Goal: Task Accomplishment & Management: Use online tool/utility

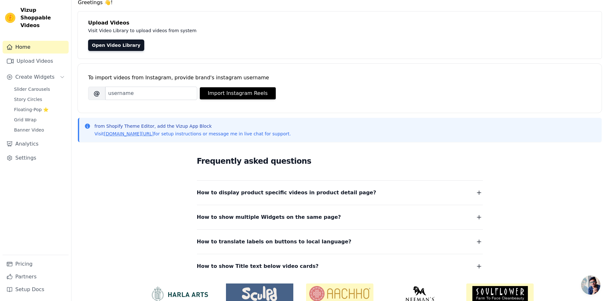
scroll to position [56, 0]
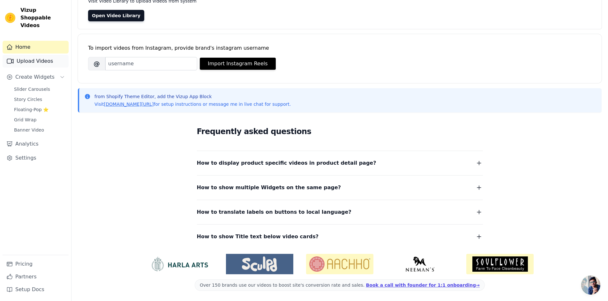
click at [29, 55] on link "Upload Videos" at bounding box center [36, 61] width 66 height 13
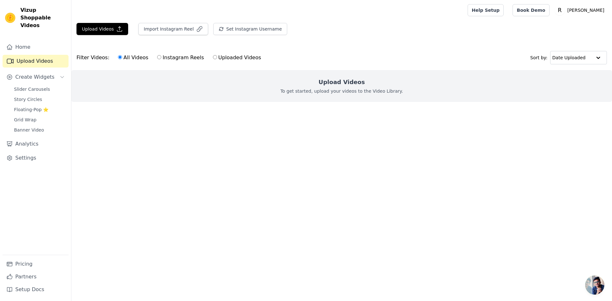
click at [333, 84] on h2 "Upload Videos" at bounding box center [342, 82] width 46 height 9
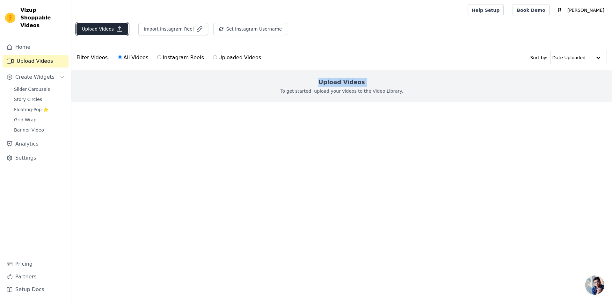
click at [94, 29] on button "Upload Videos" at bounding box center [103, 29] width 52 height 12
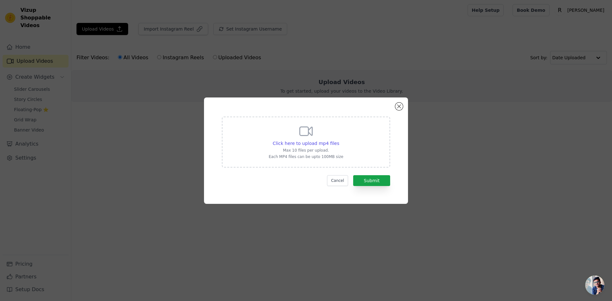
click at [320, 131] on div "Click here to upload mp4 files Max 10 files per upload. Each MP4 files can be u…" at bounding box center [306, 142] width 75 height 36
click at [339, 140] on input "Click here to upload mp4 files Max 10 files per upload. Each MP4 files can be u…" at bounding box center [339, 140] width 0 height 0
type input "C:\fakepath\Motherhood, in 35mm 📽️#filmisnotdead #raisingboys #makemotherhoodma…"
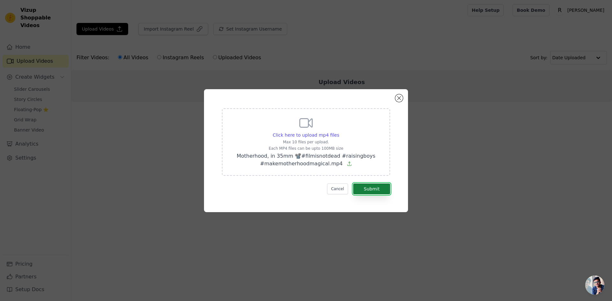
click at [378, 190] on button "Submit" at bounding box center [371, 189] width 37 height 11
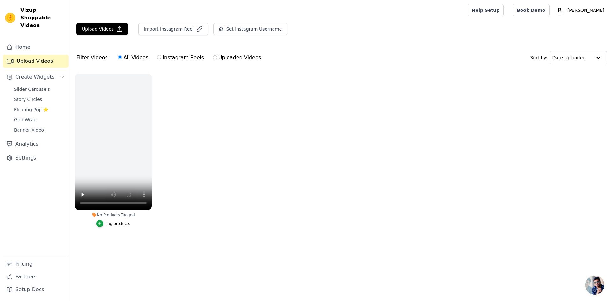
click at [213, 169] on ul "No Products Tagged Tag products" at bounding box center [341, 156] width 541 height 173
click at [93, 20] on main "Upload Videos Import Instagram Reel Set Instagram Username Import Latest IG Ree…" at bounding box center [341, 139] width 541 height 239
click at [94, 26] on button "Upload Videos" at bounding box center [103, 29] width 52 height 12
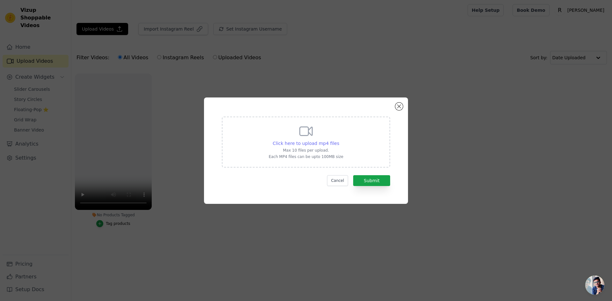
click at [321, 146] on span "Click here to upload mp4 files" at bounding box center [306, 143] width 67 height 5
click at [339, 140] on input "Click here to upload mp4 files Max 10 files per upload. Each MP4 files can be u…" at bounding box center [339, 140] width 0 height 0
type input "C:\fakepath\#ad my mom is one of my favorite people on this planet. she’s so in…"
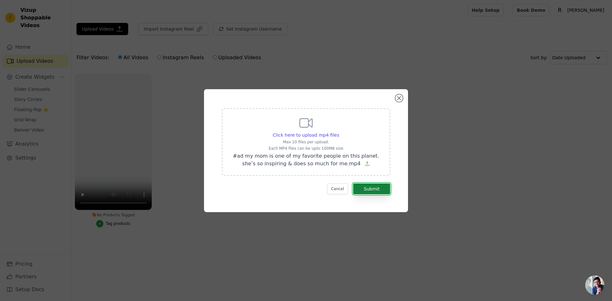
click at [380, 190] on button "Submit" at bounding box center [371, 189] width 37 height 11
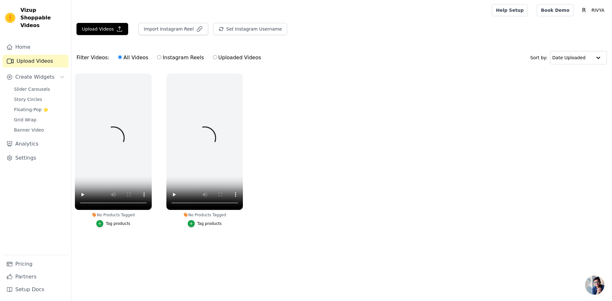
click at [213, 60] on label "Uploaded Videos" at bounding box center [237, 58] width 49 height 8
click at [213, 59] on input "Uploaded Videos" at bounding box center [215, 57] width 4 height 4
radio input "true"
click at [118, 58] on input "All Videos" at bounding box center [120, 57] width 4 height 4
radio input "true"
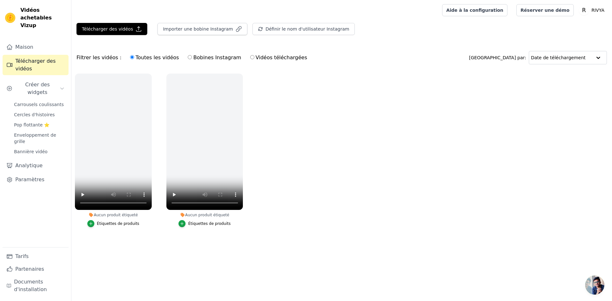
click at [592, 278] on span "Ouvrir le chat" at bounding box center [595, 285] width 19 height 19
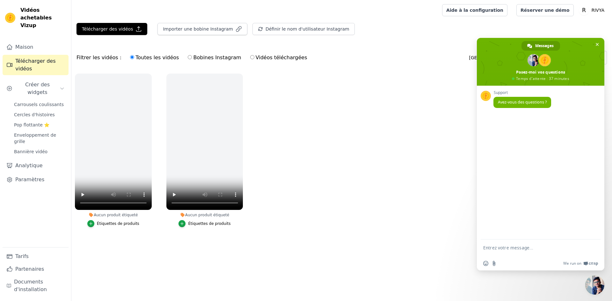
click at [431, 160] on ul "Aucun produit étiqueté Étiquettes de produits Aucun produit étiqueté Étiquettes…" at bounding box center [341, 156] width 541 height 173
click at [428, 160] on ul "Aucun produit étiqueté Étiquettes de produits Aucun produit étiqueté Étiquettes…" at bounding box center [341, 156] width 541 height 173
click at [28, 102] on font "Carrousels coulissants" at bounding box center [39, 104] width 50 height 5
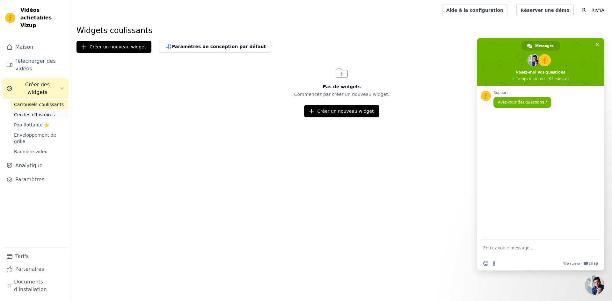
click at [33, 112] on span "Cercles d'histoires" at bounding box center [34, 115] width 41 height 6
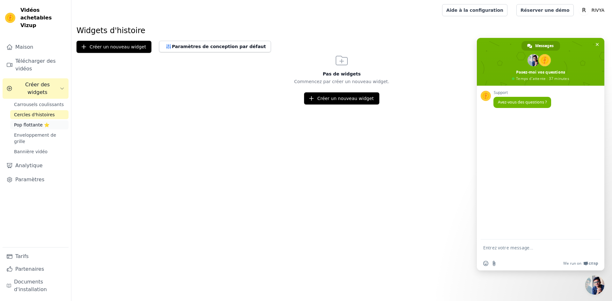
click at [36, 122] on font "Pop flottante ⭐" at bounding box center [31, 124] width 35 height 5
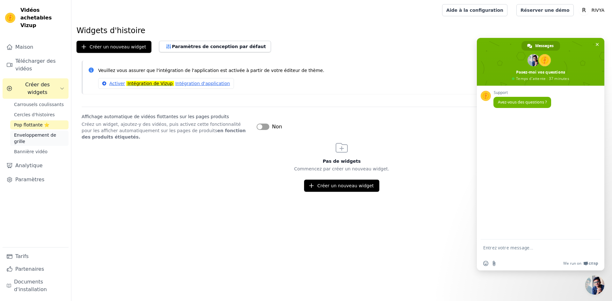
click at [36, 131] on link "Enveloppement de grille" at bounding box center [39, 138] width 58 height 15
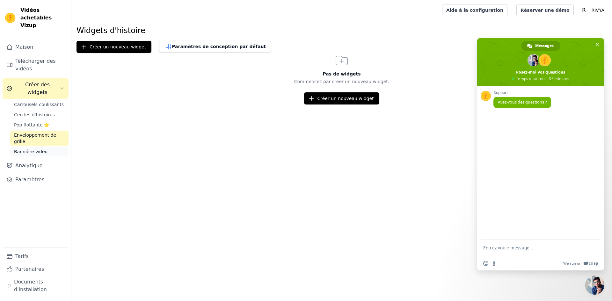
click at [34, 149] on font "Bannière vidéo" at bounding box center [30, 151] width 33 height 5
click at [18, 44] on font "Maison" at bounding box center [24, 47] width 18 height 6
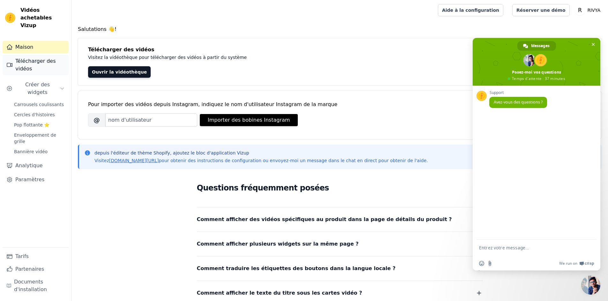
click at [19, 58] on font "Télécharger des vidéos" at bounding box center [35, 65] width 40 height 14
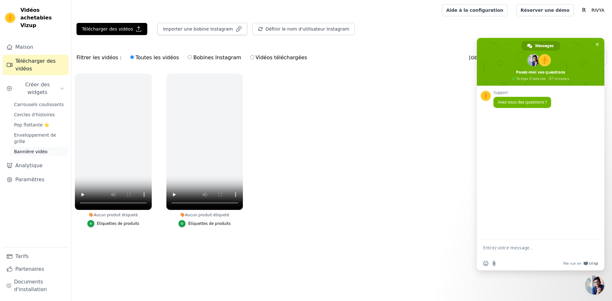
click at [23, 149] on font "Bannière vidéo" at bounding box center [30, 151] width 33 height 5
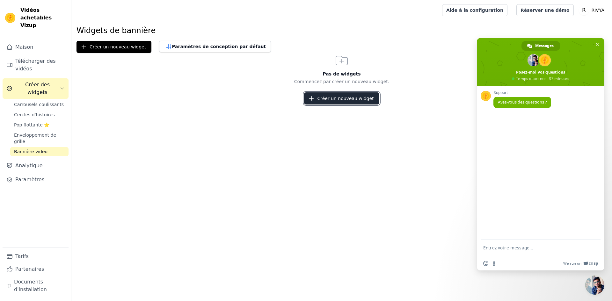
click at [347, 104] on button "Créer un nouveau widget" at bounding box center [341, 98] width 75 height 12
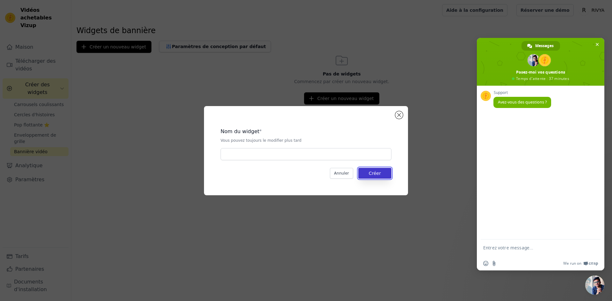
click at [375, 173] on font "Créer" at bounding box center [375, 173] width 12 height 5
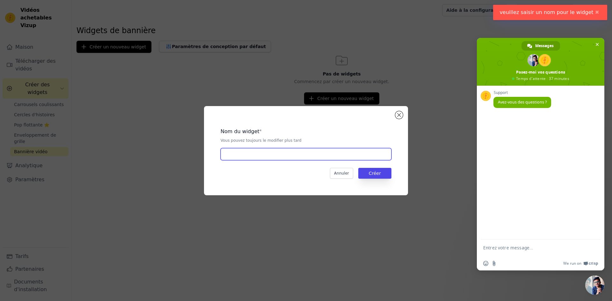
click at [339, 155] on input "text" at bounding box center [306, 154] width 171 height 12
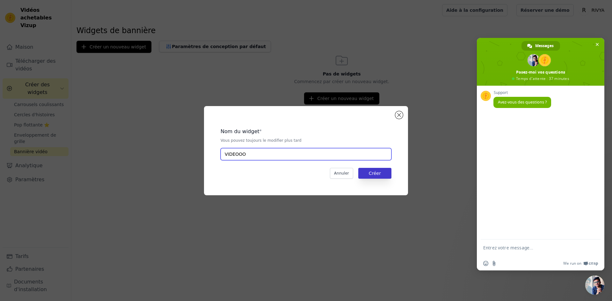
type input "VIDEOOO"
click at [379, 173] on font "Créer" at bounding box center [375, 173] width 12 height 5
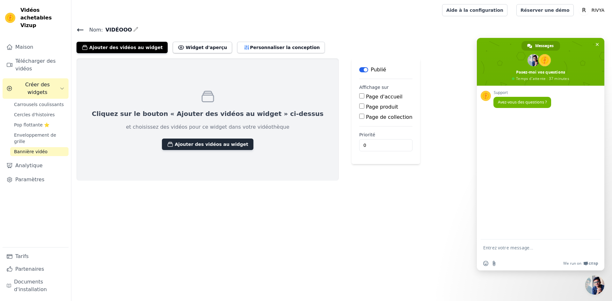
click at [188, 144] on font "Ajouter des vidéos au widget" at bounding box center [211, 144] width 73 height 5
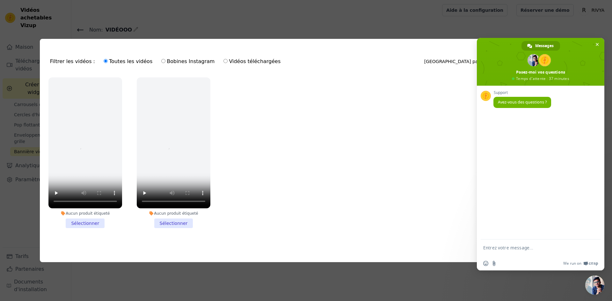
click at [89, 223] on li "Aucun produit étiqueté Sélectionner" at bounding box center [85, 152] width 74 height 151
click at [0, 0] on input "Aucun produit étiqueté Sélectionner" at bounding box center [0, 0] width 0 height 0
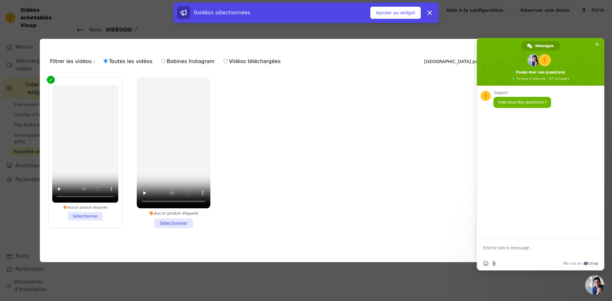
click at [179, 222] on li "Aucun produit étiqueté Sélectionner" at bounding box center [174, 152] width 74 height 151
click at [0, 0] on input "Aucun produit étiqueté Sélectionner" at bounding box center [0, 0] width 0 height 0
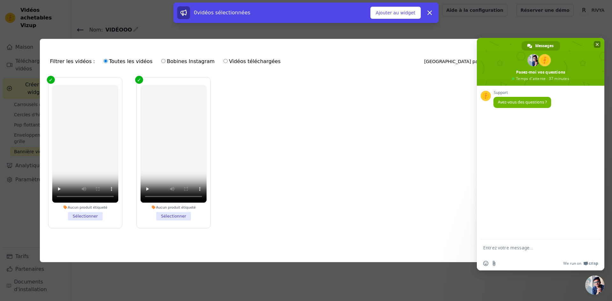
click at [597, 42] on span "Fermer le chat" at bounding box center [597, 44] width 7 height 7
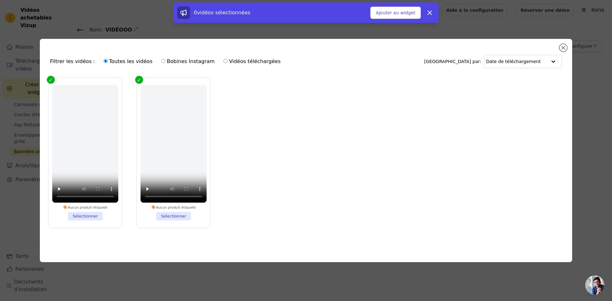
click at [165, 217] on li "Aucun produit étiqueté Sélectionner" at bounding box center [173, 153] width 66 height 136
click at [0, 0] on input "Aucun produit étiqueté Sélectionner" at bounding box center [0, 0] width 0 height 0
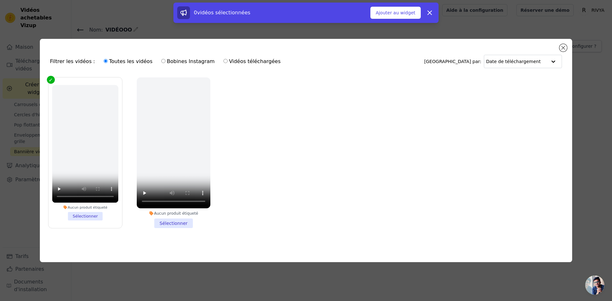
click at [166, 217] on li "Aucun produit étiqueté Sélectionner" at bounding box center [174, 152] width 74 height 151
click at [0, 0] on input "Aucun produit étiqueté Sélectionner" at bounding box center [0, 0] width 0 height 0
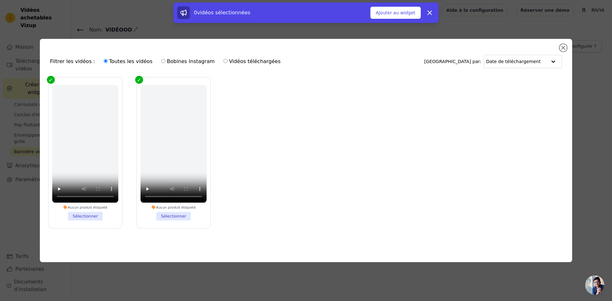
click at [607, 199] on div "Filtrer les vidéos : Toutes les vidéos Bobines Instagram Vidéos téléchargées Tr…" at bounding box center [306, 150] width 612 height 301
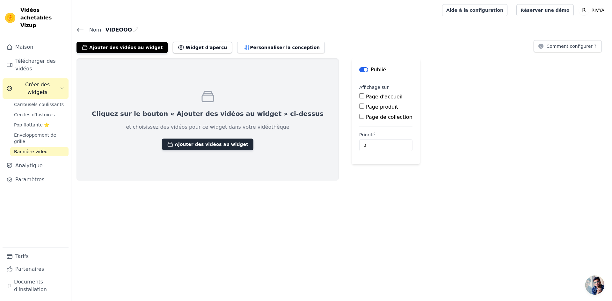
click at [175, 144] on font "Ajouter des vidéos au widget" at bounding box center [211, 144] width 73 height 5
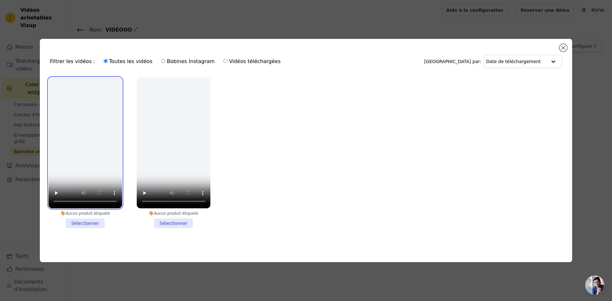
click at [102, 156] on video at bounding box center [85, 142] width 74 height 131
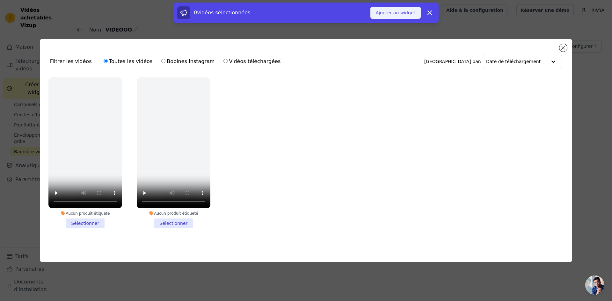
click at [404, 16] on button "Ajouter au widget" at bounding box center [396, 13] width 50 height 12
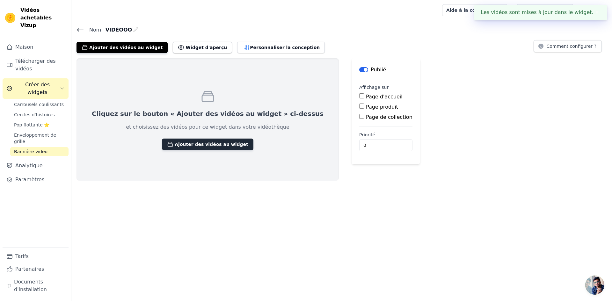
click at [175, 145] on font "Ajouter des vidéos au widget" at bounding box center [211, 144] width 73 height 5
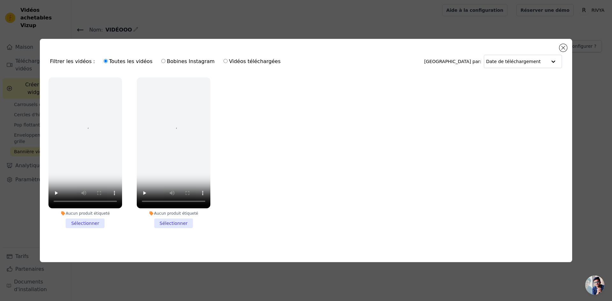
click at [79, 225] on li "Aucun produit étiqueté Sélectionner" at bounding box center [85, 152] width 74 height 151
click at [0, 0] on input "Aucun produit étiqueté Sélectionner" at bounding box center [0, 0] width 0 height 0
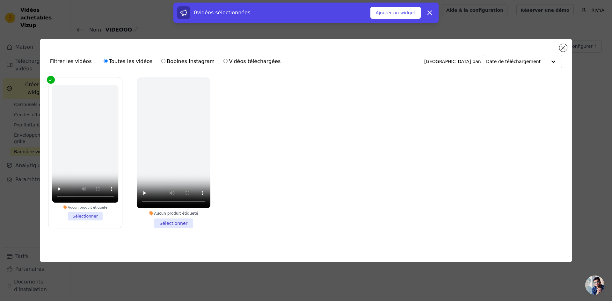
click at [167, 223] on li "Aucun produit étiqueté Sélectionner" at bounding box center [174, 152] width 74 height 151
click at [0, 0] on input "Aucun produit étiqueté Sélectionner" at bounding box center [0, 0] width 0 height 0
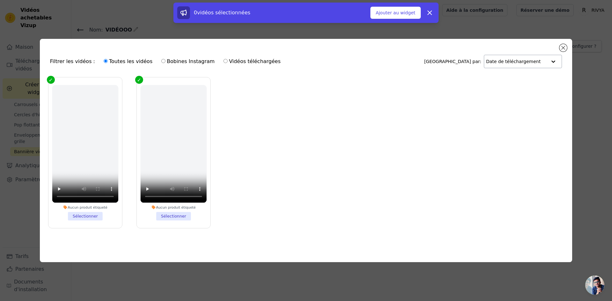
click at [550, 59] on div at bounding box center [553, 61] width 13 height 13
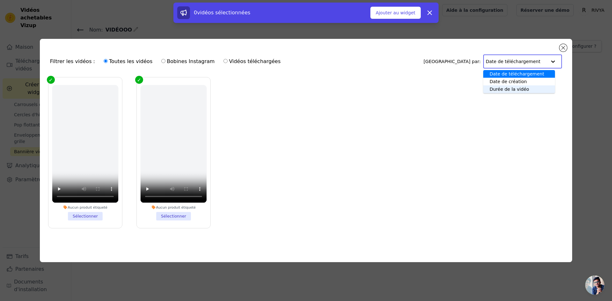
click at [425, 109] on ul "Aucun produit étiqueté Sélectionner Aucun produit étiqueté Sélectionner" at bounding box center [306, 158] width 522 height 168
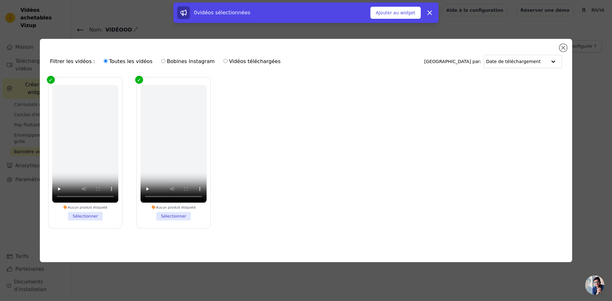
click at [161, 60] on label "Bobines Instagram" at bounding box center [188, 61] width 54 height 8
click at [161, 60] on input "Bobines Instagram" at bounding box center [163, 61] width 4 height 4
radio input "true"
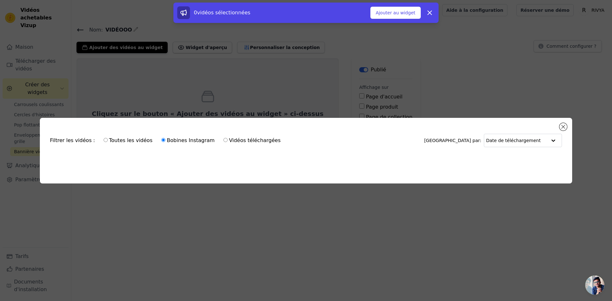
click at [100, 143] on div "Toutes les vidéos Bobines Instagram Vidéos téléchargées" at bounding box center [192, 140] width 184 height 15
click at [109, 139] on font "Toutes les vidéos" at bounding box center [130, 140] width 43 height 6
click at [104, 139] on input "Toutes les vidéos" at bounding box center [106, 140] width 4 height 4
radio input "true"
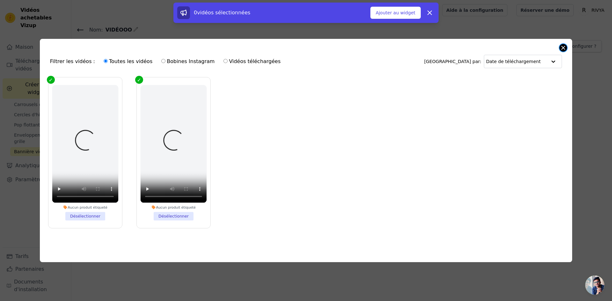
click at [565, 48] on button "Fermer la fenêtre modale" at bounding box center [564, 48] width 8 height 8
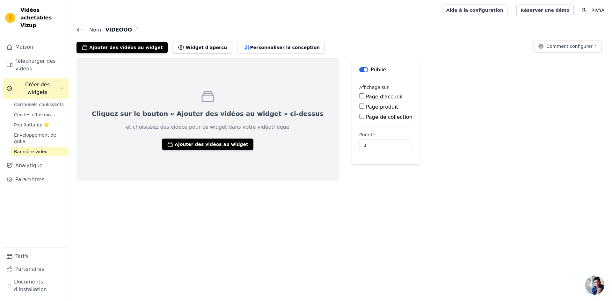
click at [359, 98] on input "Page d'accueil" at bounding box center [361, 95] width 5 height 5
checkbox input "true"
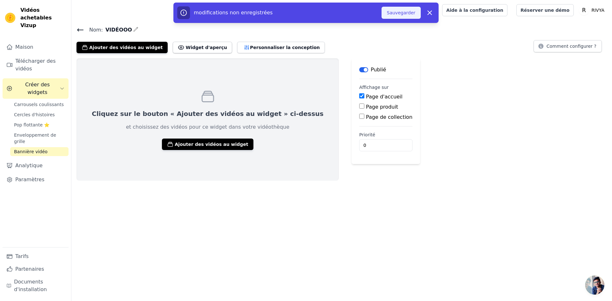
click at [402, 16] on font "Sauvegarder" at bounding box center [401, 13] width 28 height 6
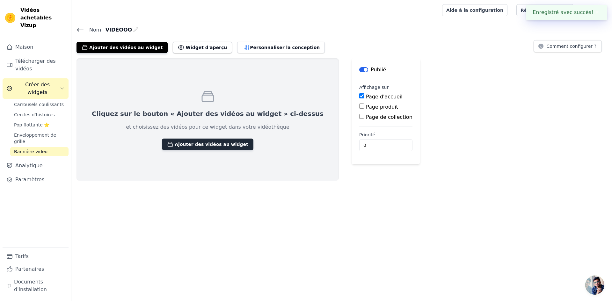
click at [178, 145] on font "Ajouter des vidéos au widget" at bounding box center [211, 144] width 73 height 5
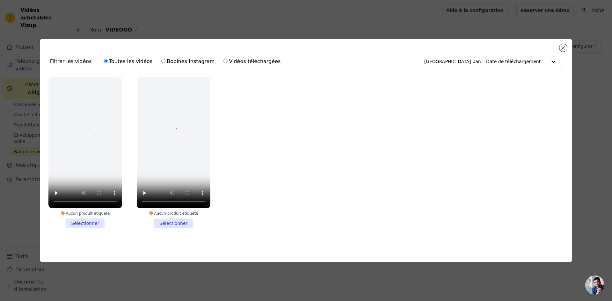
click at [81, 220] on li "Aucun produit étiqueté Sélectionner" at bounding box center [85, 152] width 74 height 151
click at [0, 0] on input "Aucun produit étiqueté Sélectionner" at bounding box center [0, 0] width 0 height 0
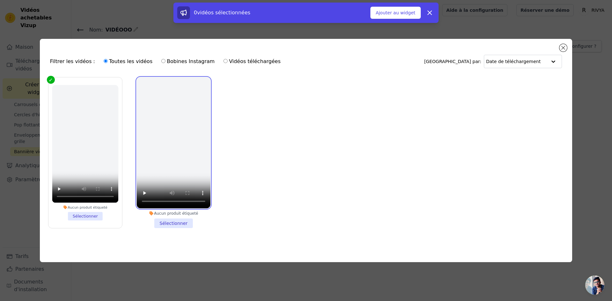
click at [172, 165] on video at bounding box center [174, 142] width 74 height 131
click at [555, 60] on div at bounding box center [553, 61] width 13 height 13
click at [482, 55] on div "Trier par: Date de téléchargement" at bounding box center [493, 61] width 138 height 13
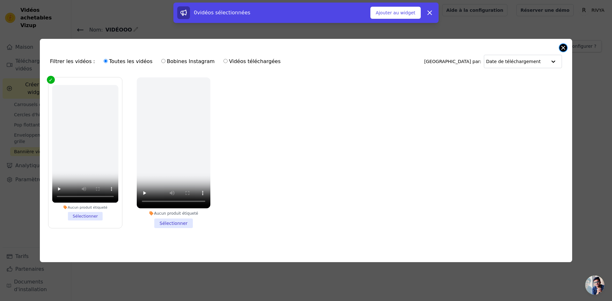
click at [564, 46] on button "Fermer la fenêtre modale" at bounding box center [564, 48] width 8 height 8
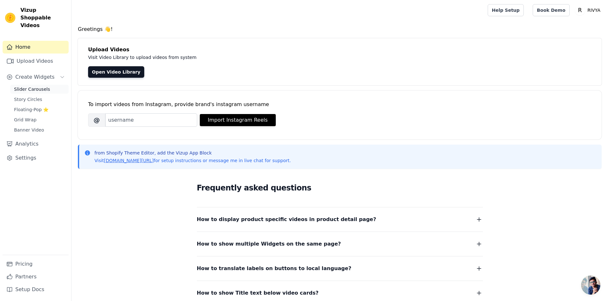
click at [18, 86] on span "Slider Carousels" at bounding box center [32, 89] width 36 height 6
click at [21, 73] on span "Create Widgets" at bounding box center [34, 77] width 39 height 8
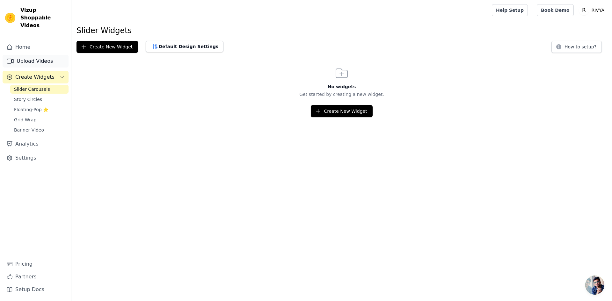
click at [23, 57] on link "Upload Videos" at bounding box center [36, 61] width 66 height 13
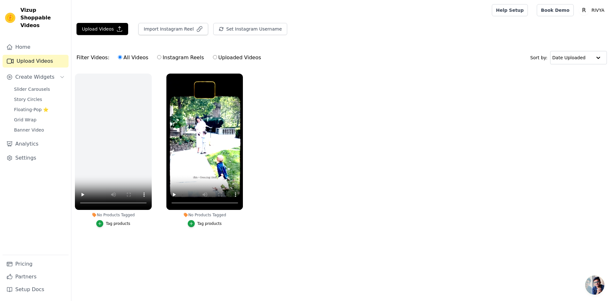
click at [213, 57] on input "Uploaded Videos" at bounding box center [215, 57] width 4 height 4
radio input "true"
click at [196, 225] on button "Tag products" at bounding box center [205, 223] width 34 height 7
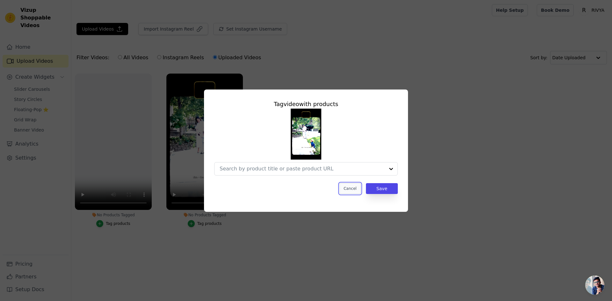
click at [352, 188] on button "Cancel" at bounding box center [350, 188] width 21 height 11
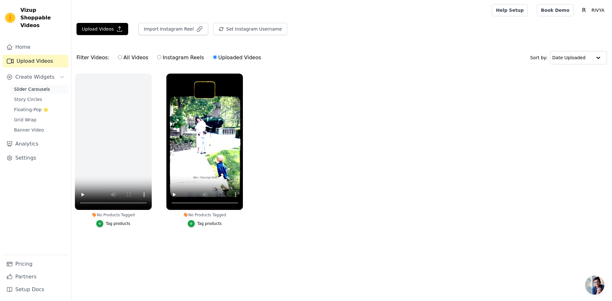
click at [22, 86] on span "Slider Carousels" at bounding box center [32, 89] width 36 height 6
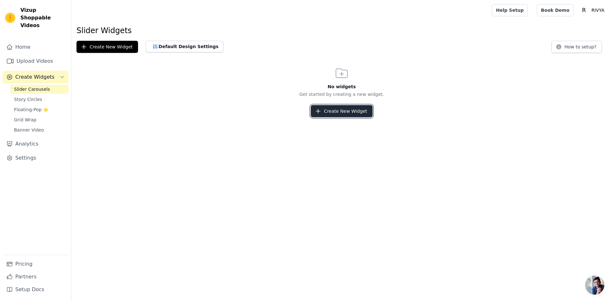
click at [343, 110] on button "Create New Widget" at bounding box center [342, 111] width 62 height 12
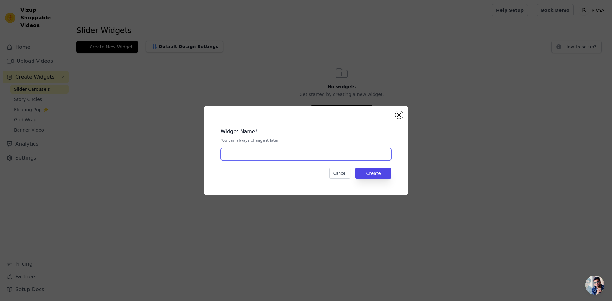
click at [314, 155] on input "text" at bounding box center [306, 154] width 171 height 12
type input "VIDEOOO"
click at [382, 178] on button "Create" at bounding box center [374, 173] width 36 height 11
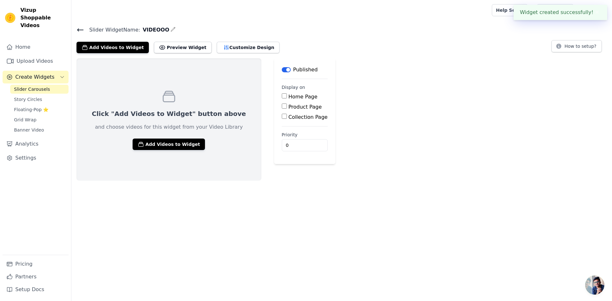
click at [282, 97] on div "Home Page" at bounding box center [305, 97] width 46 height 8
click at [282, 98] on input "Home Page" at bounding box center [284, 95] width 5 height 5
checkbox input "true"
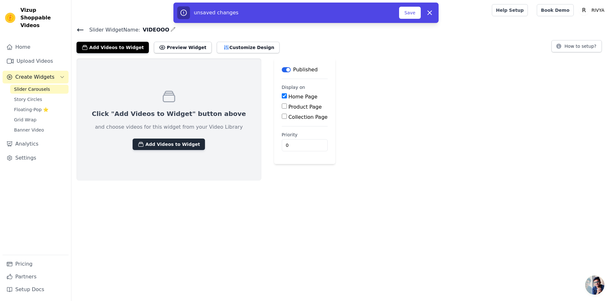
click at [173, 139] on button "Add Videos to Widget" at bounding box center [169, 144] width 72 height 11
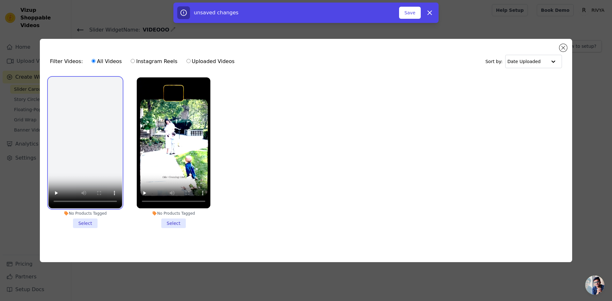
click at [89, 136] on video at bounding box center [85, 142] width 74 height 131
click at [85, 223] on li "No Products Tagged Select" at bounding box center [85, 152] width 74 height 151
click at [0, 0] on input "No Products Tagged Select" at bounding box center [0, 0] width 0 height 0
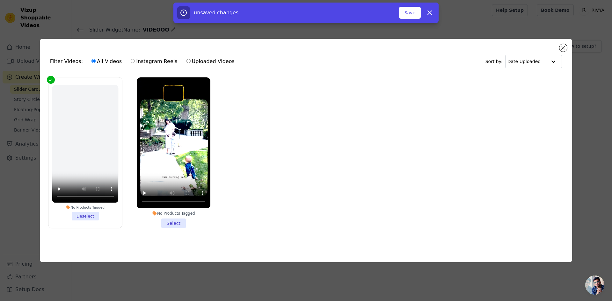
click at [181, 225] on li "No Products Tagged Select" at bounding box center [174, 152] width 74 height 151
click at [0, 0] on input "No Products Tagged Select" at bounding box center [0, 0] width 0 height 0
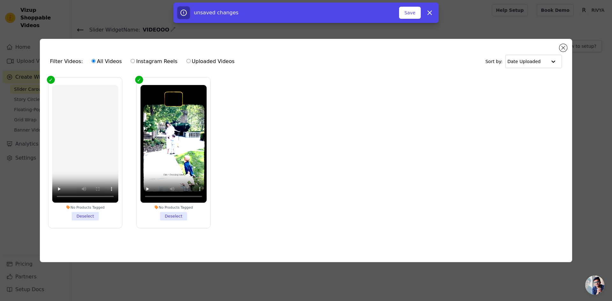
click at [571, 109] on div "Filter Videos: All Videos Instagram Reels Uploaded Videos Sort by: Date Uploade…" at bounding box center [306, 151] width 533 height 224
click at [410, 12] on button "Save" at bounding box center [410, 13] width 22 height 12
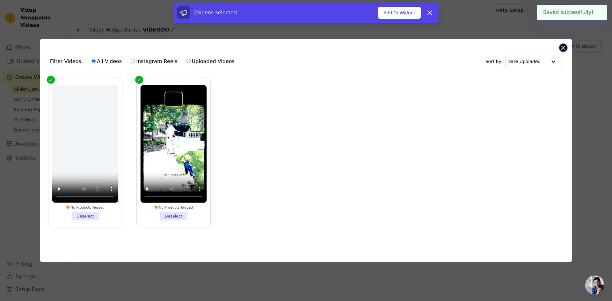
click at [564, 48] on button "Close modal" at bounding box center [564, 48] width 8 height 8
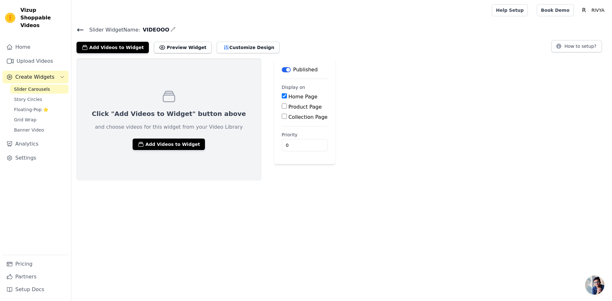
click at [387, 120] on div "Click "Add Videos to Widget" button above and choose videos for this widget fro…" at bounding box center [341, 119] width 541 height 122
click at [139, 146] on button "Add Videos to Widget" at bounding box center [169, 144] width 72 height 11
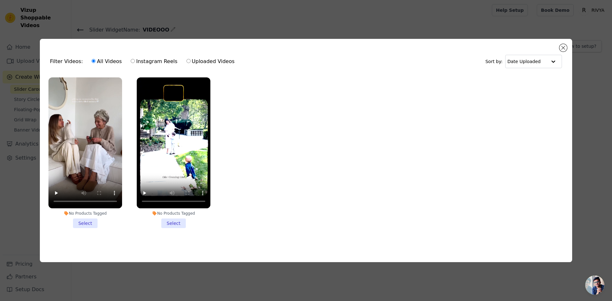
click at [91, 222] on li "No Products Tagged Select" at bounding box center [85, 152] width 74 height 151
click at [0, 0] on input "No Products Tagged Select" at bounding box center [0, 0] width 0 height 0
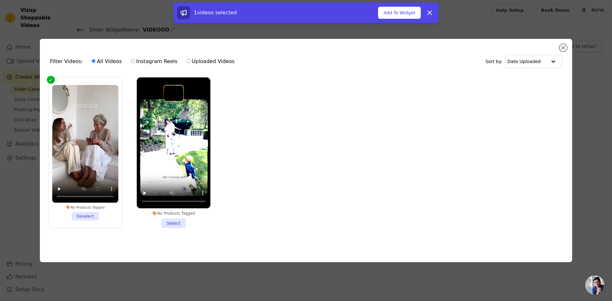
click at [178, 223] on li "No Products Tagged Select" at bounding box center [174, 152] width 74 height 151
click at [0, 0] on input "No Products Tagged Select" at bounding box center [0, 0] width 0 height 0
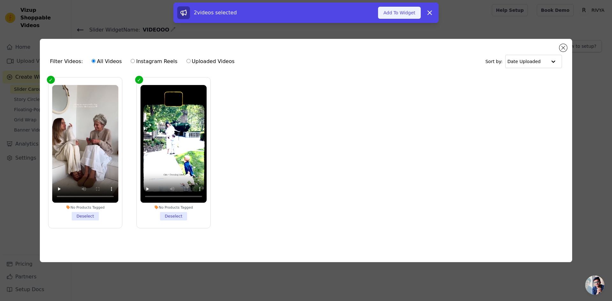
click at [404, 11] on button "Add To Widget" at bounding box center [399, 13] width 43 height 12
